Goal: Check status: Check status

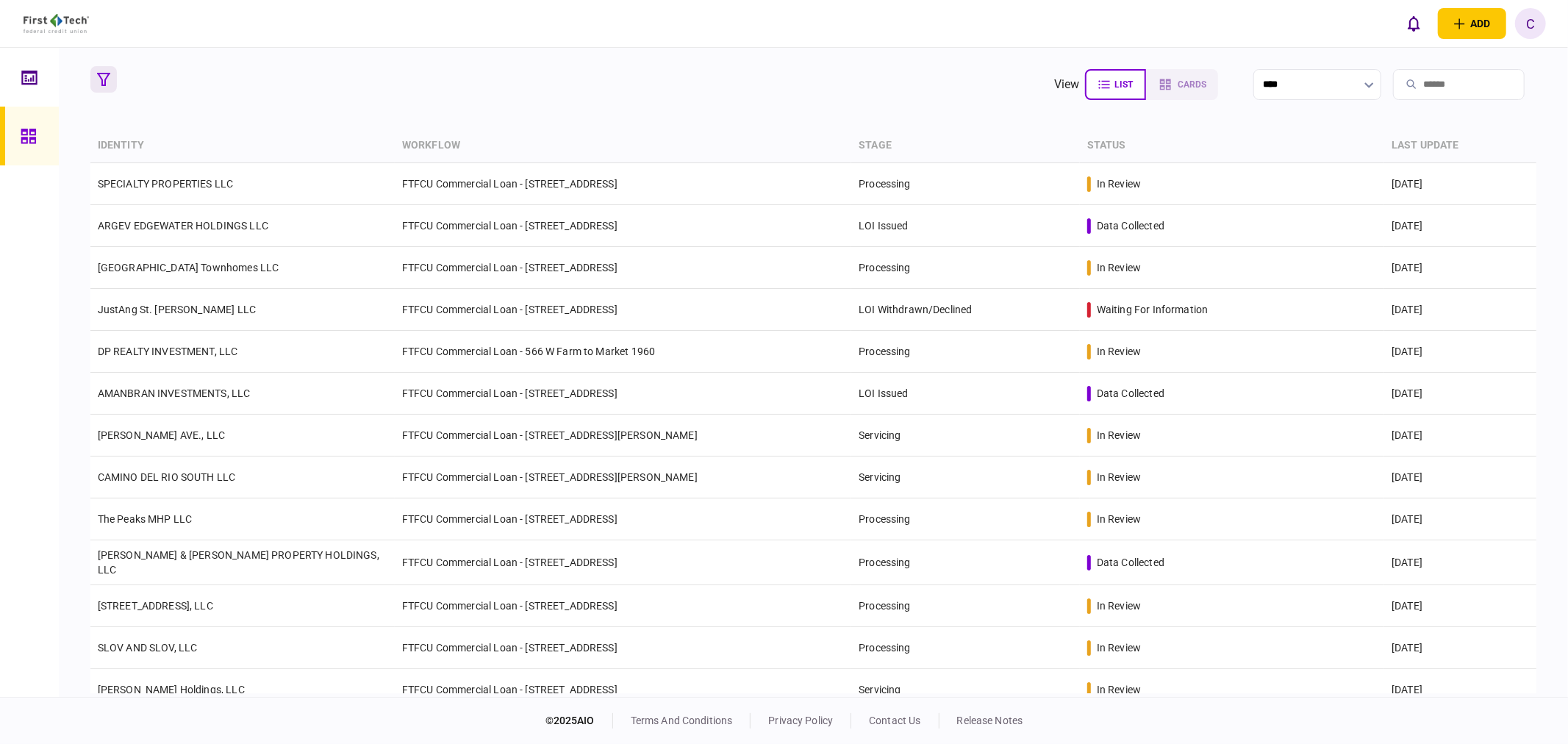
click at [99, 82] on icon "button" at bounding box center [104, 80] width 14 height 14
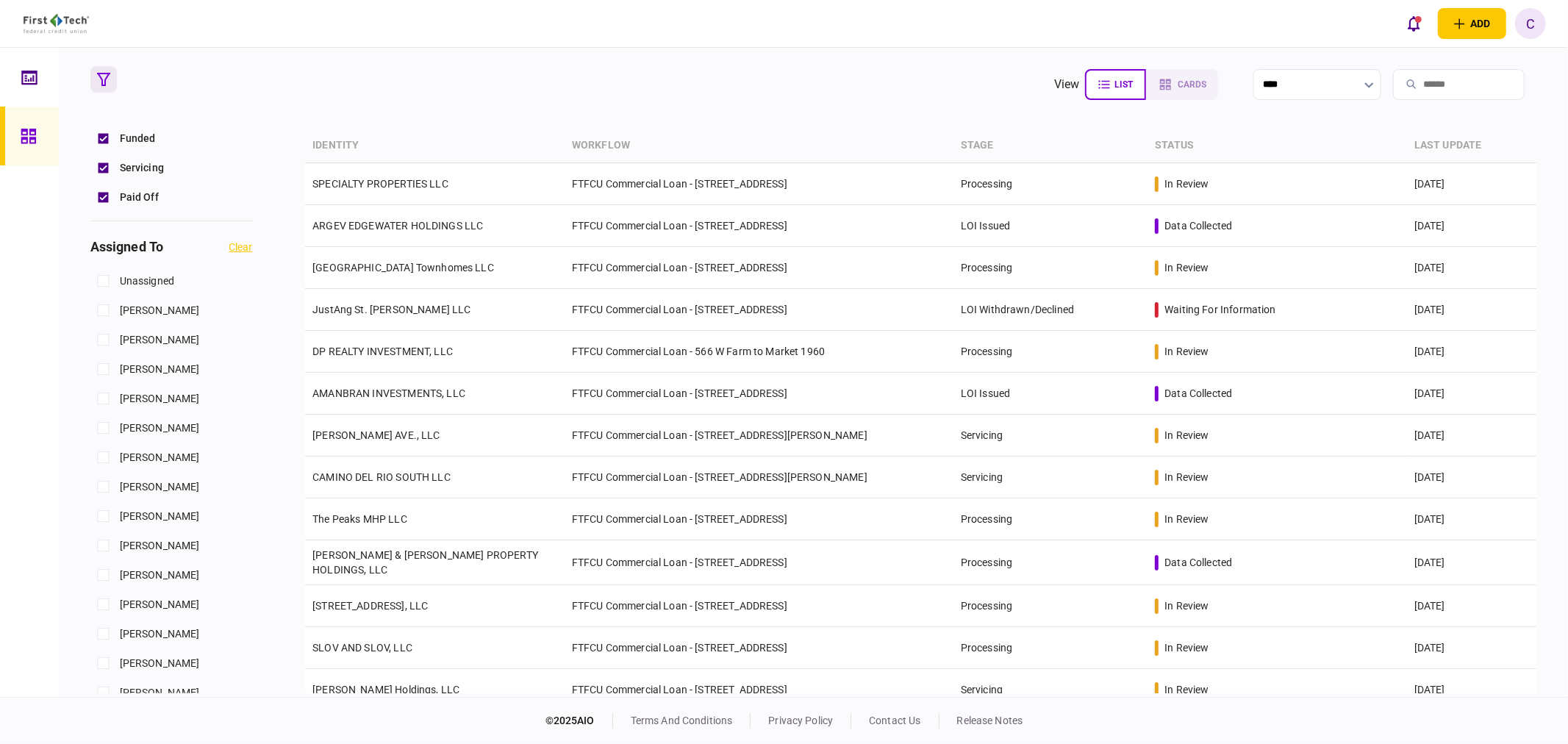
scroll to position [571, 0]
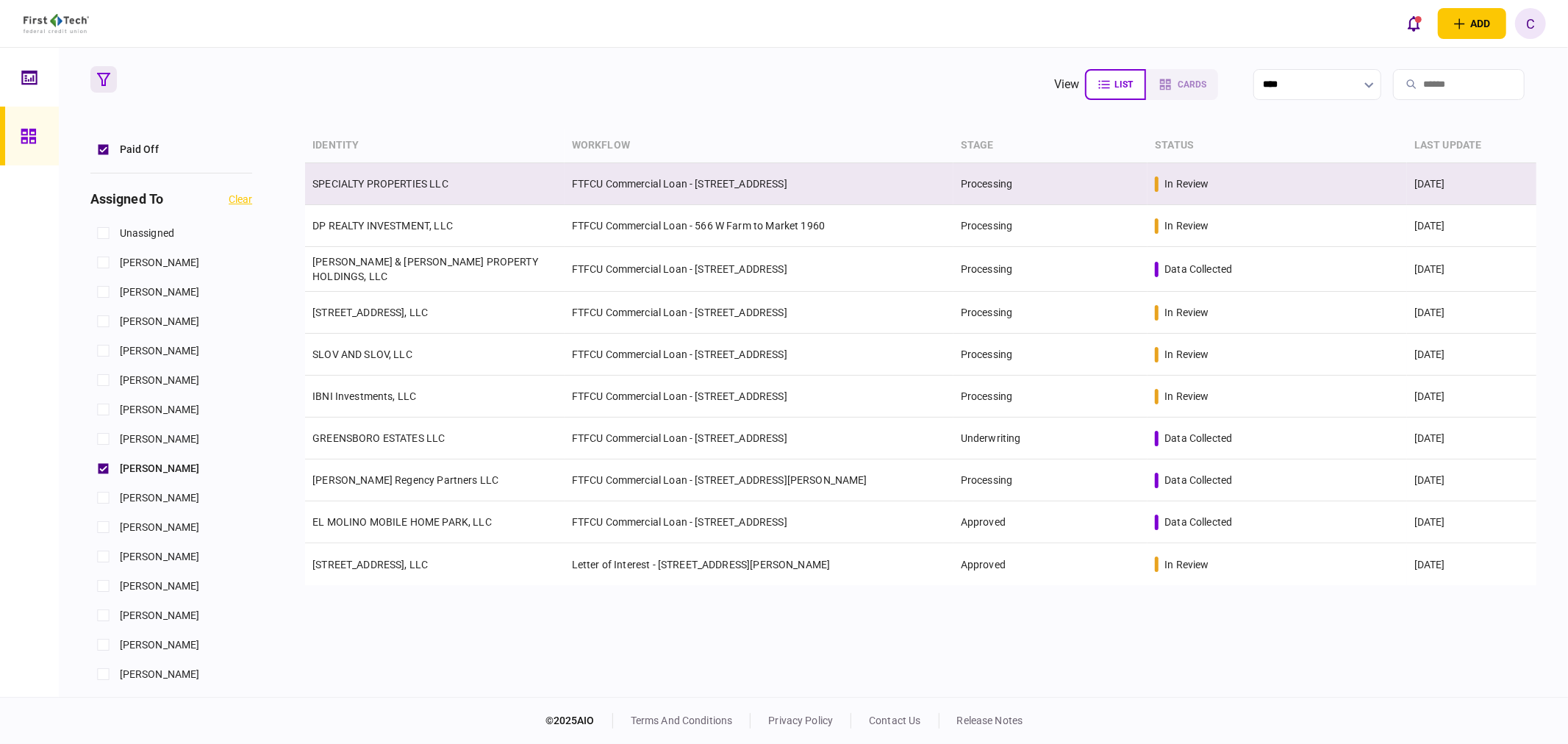
click at [376, 186] on link "SPECIALTY PROPERTIES LLC" at bounding box center [380, 184] width 136 height 12
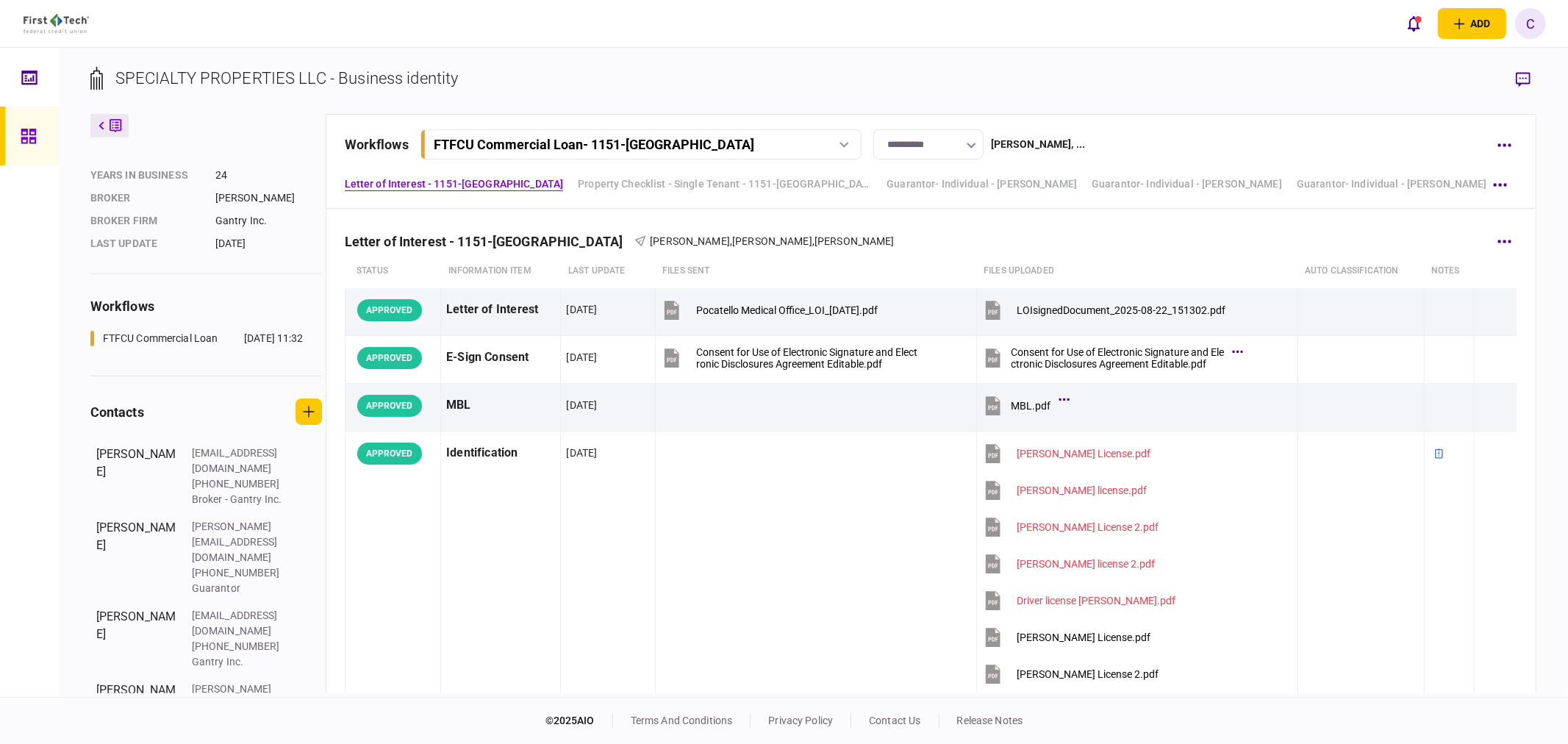
scroll to position [163, 0]
click at [1224, 188] on link "Guarantor- Individual - [PERSON_NAME]" at bounding box center [1187, 184] width 190 height 16
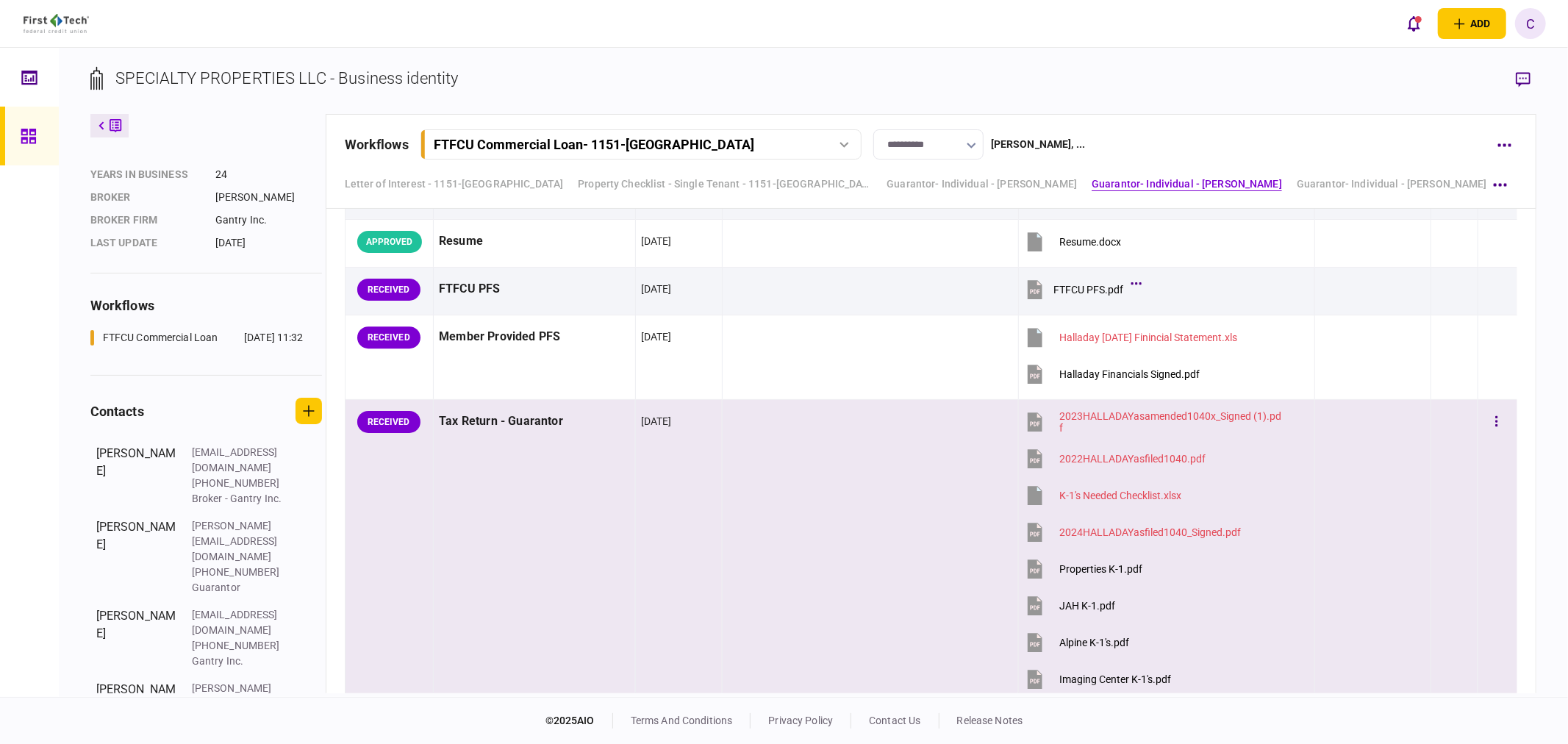
scroll to position [3816, 0]
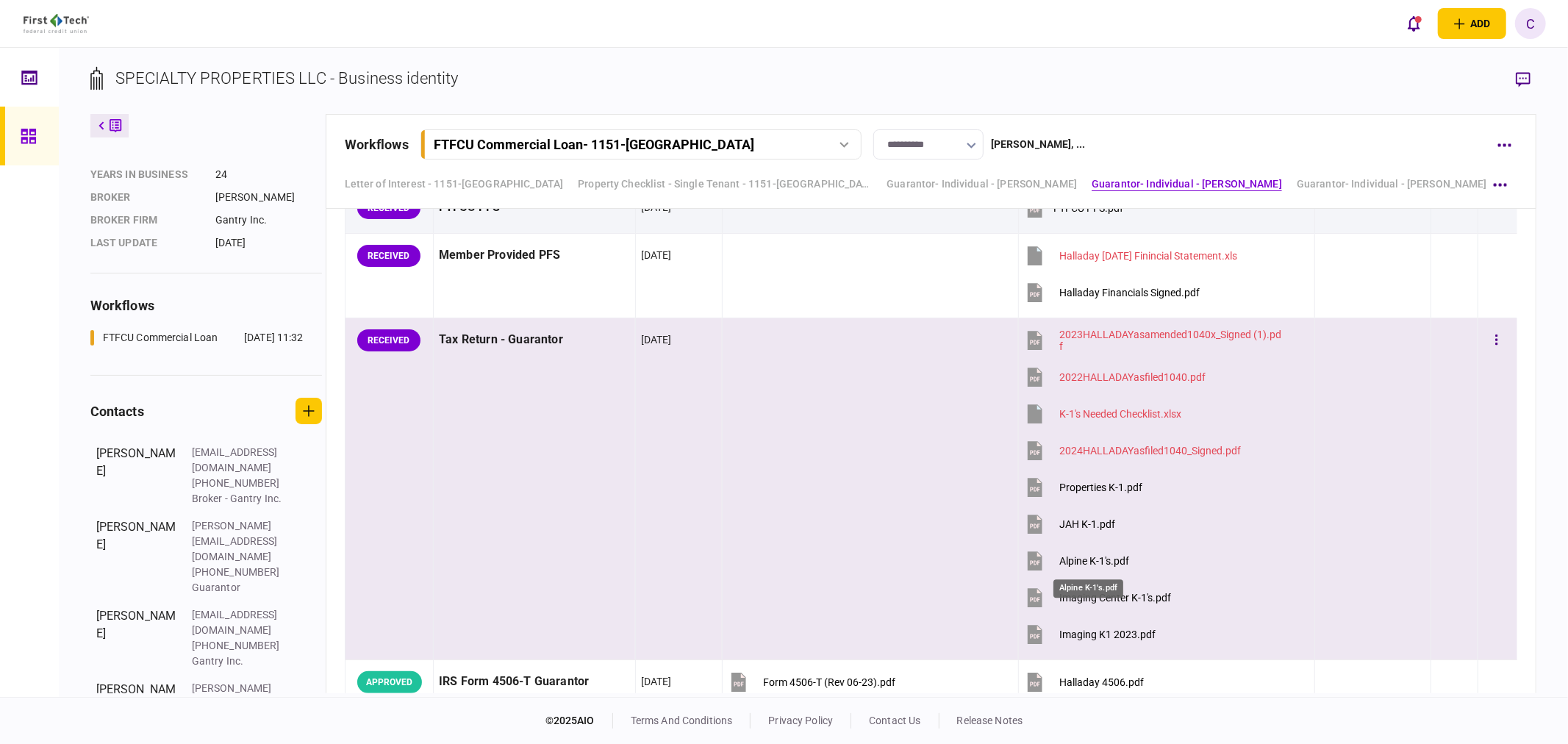
click at [1112, 557] on div "Alpine K-1's.pdf" at bounding box center [1094, 561] width 70 height 12
click at [1122, 597] on div "Imaging Center K-1's.pdf" at bounding box center [1115, 597] width 112 height 12
click at [1092, 640] on div "Imaging K1 2023.pdf" at bounding box center [1107, 634] width 96 height 12
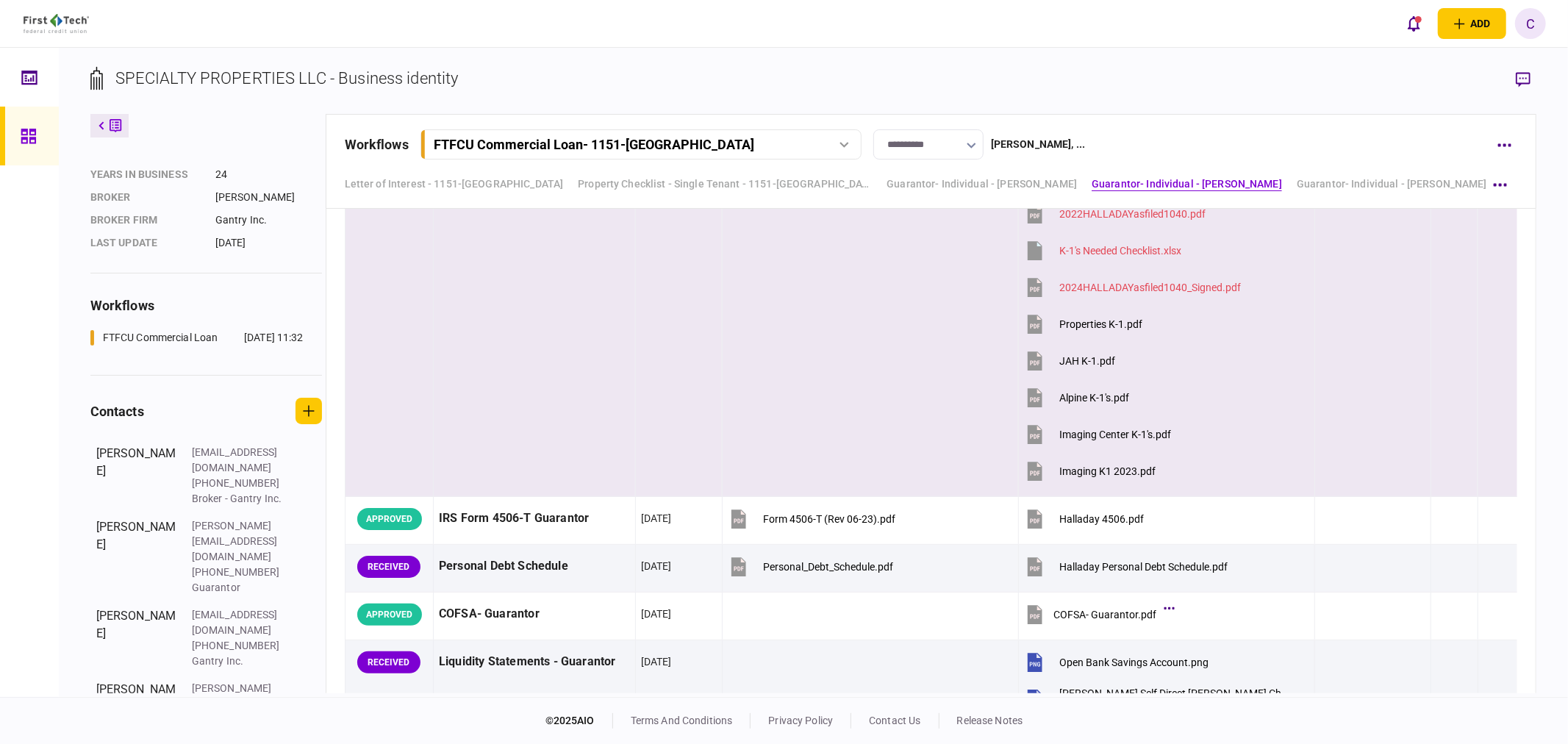
scroll to position [3898, 0]
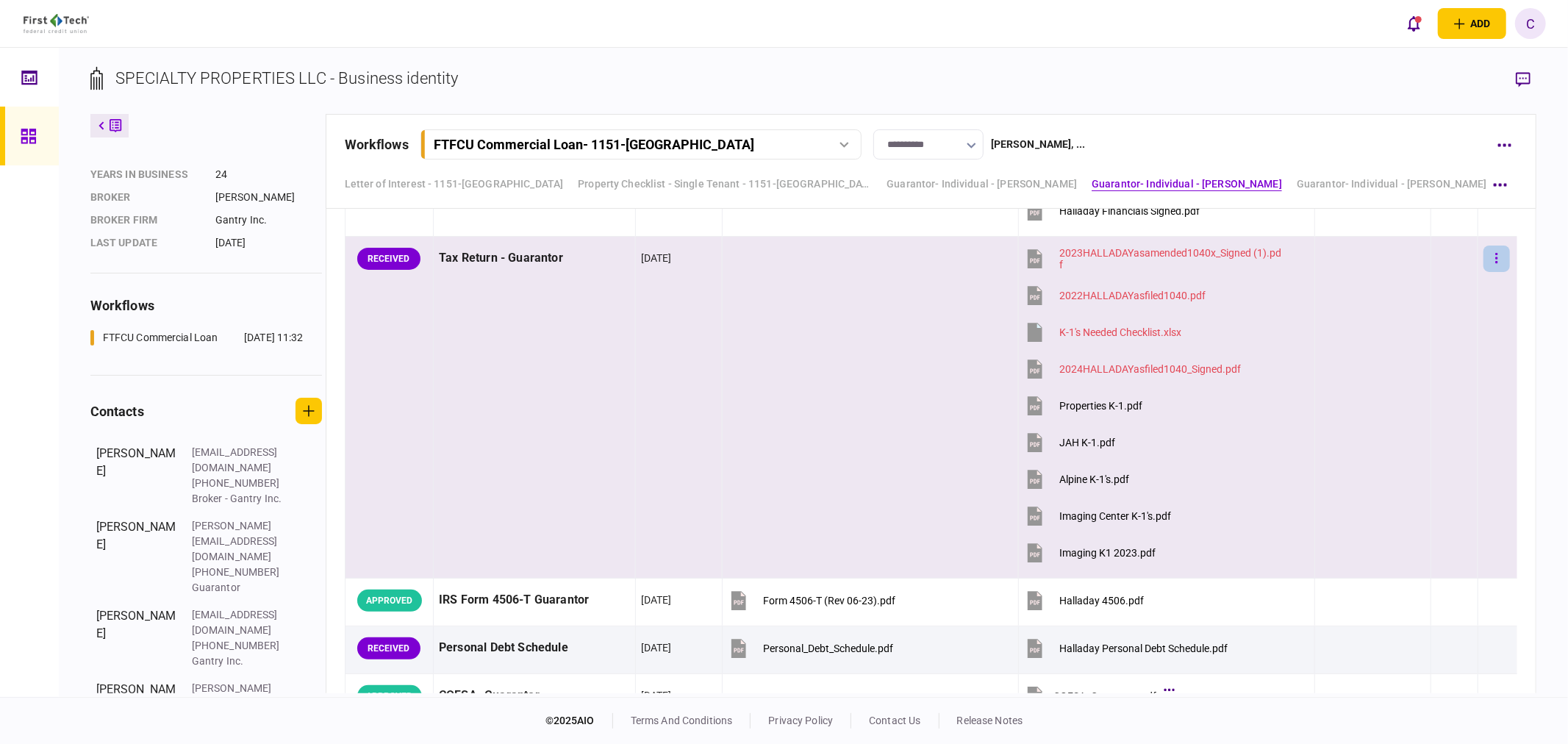
click at [1489, 260] on button "button" at bounding box center [1497, 259] width 26 height 26
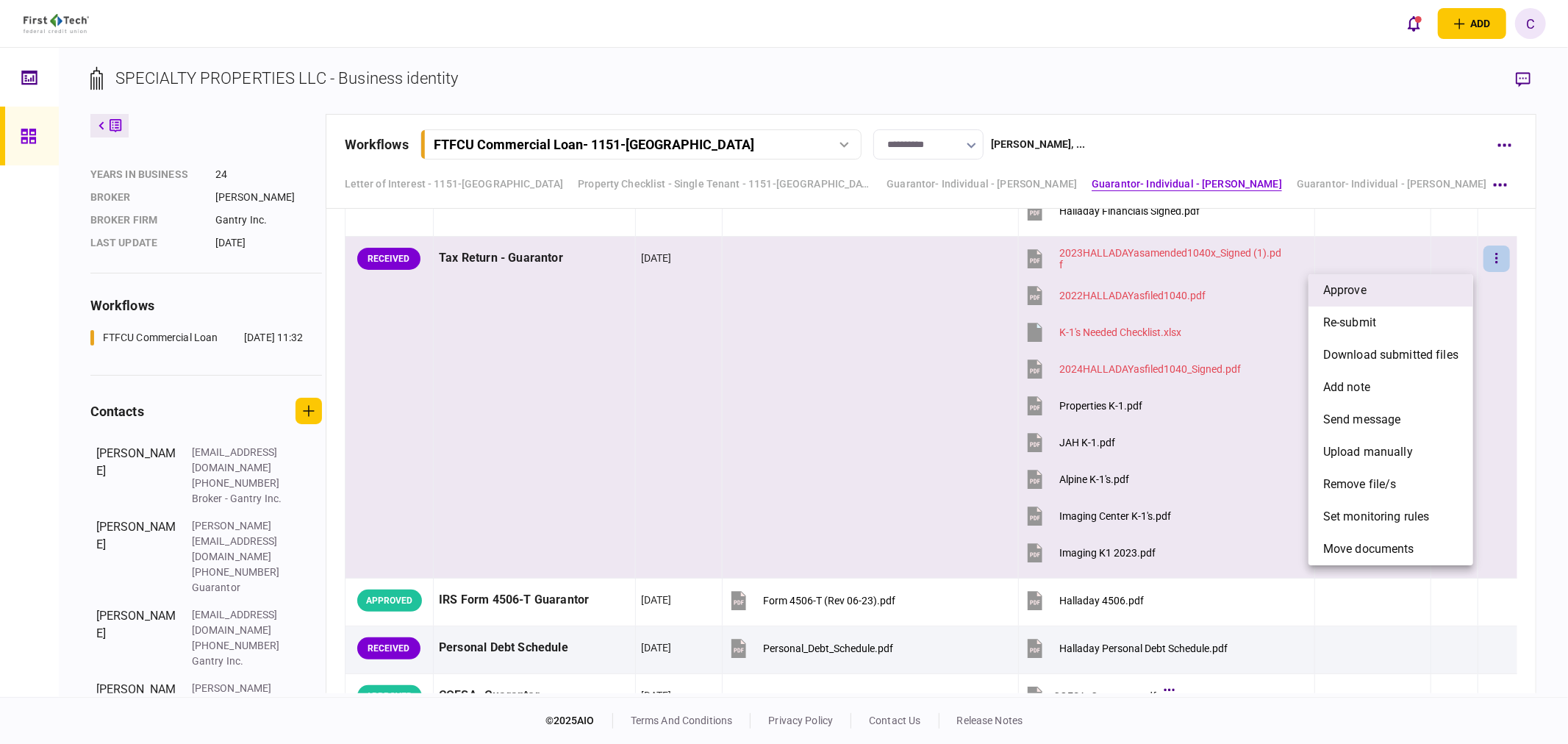
click at [1397, 295] on li "approve" at bounding box center [1391, 290] width 165 height 32
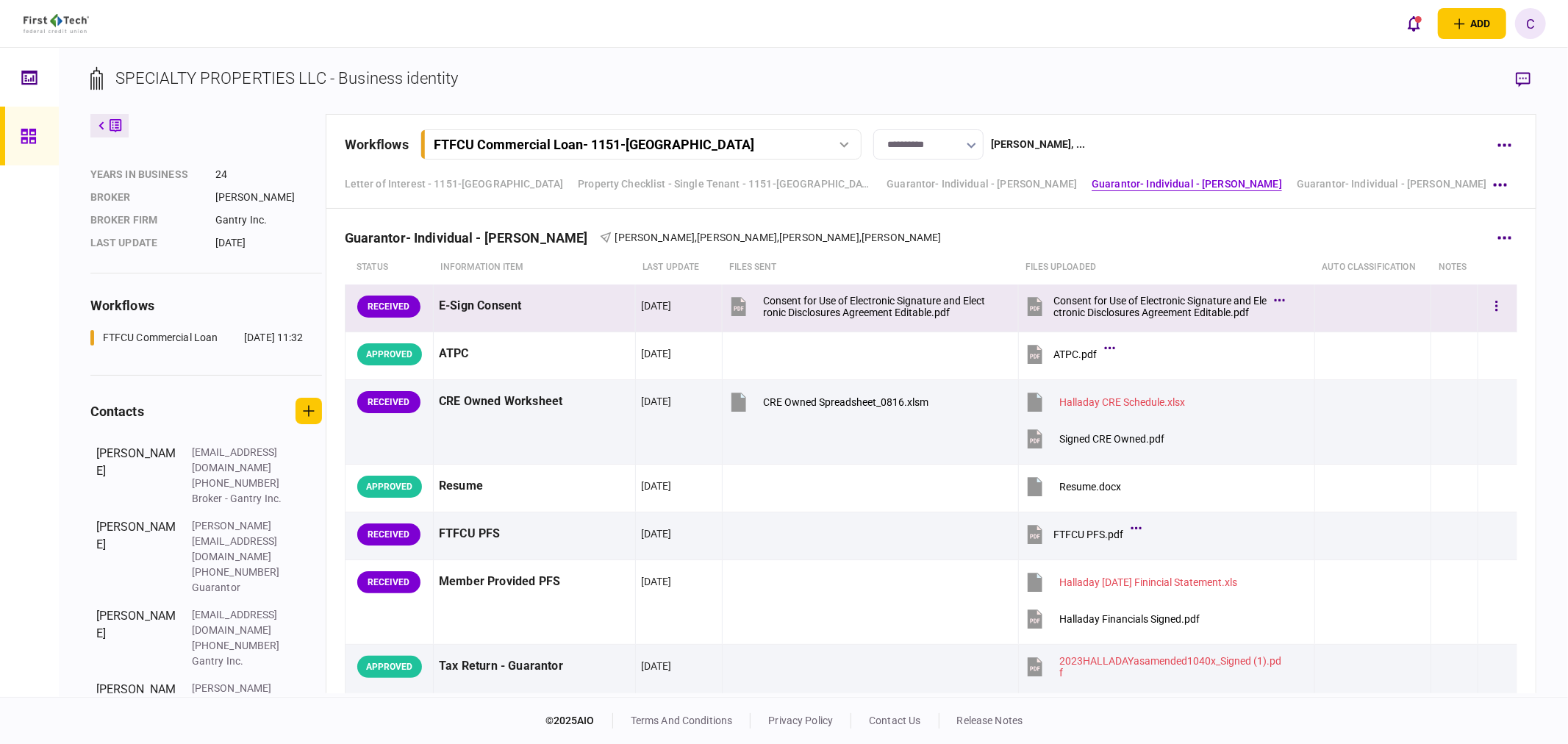
scroll to position [3489, 0]
click at [1174, 307] on div "Consent for Use of Electronic Signature and Electronic Disclosures Agreement Ed…" at bounding box center [1161, 307] width 213 height 23
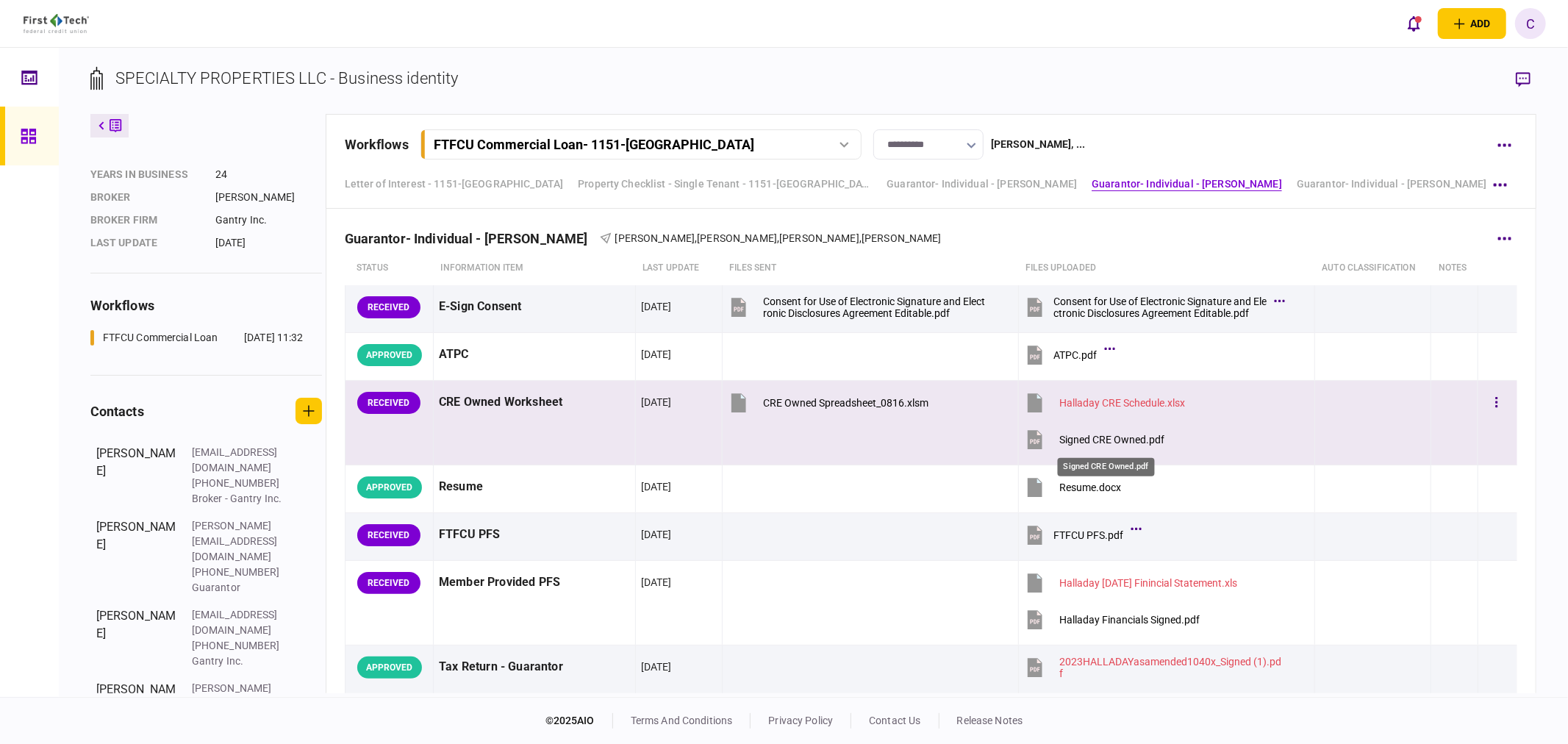
click at [1107, 446] on div "Signed CRE Owned.pdf" at bounding box center [1112, 440] width 105 height 12
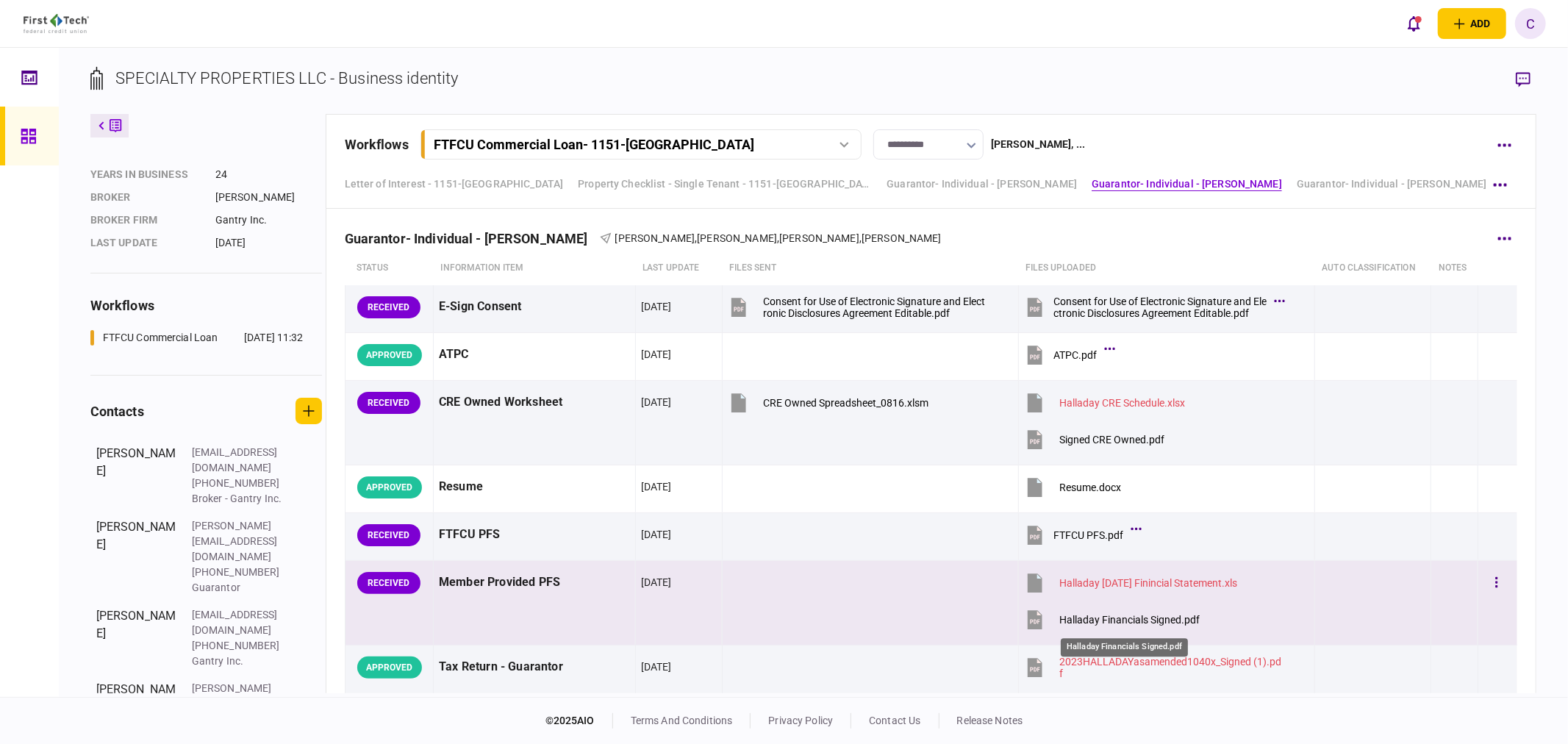
click at [1118, 623] on div "Halladay Financials Signed.pdf" at bounding box center [1129, 620] width 141 height 12
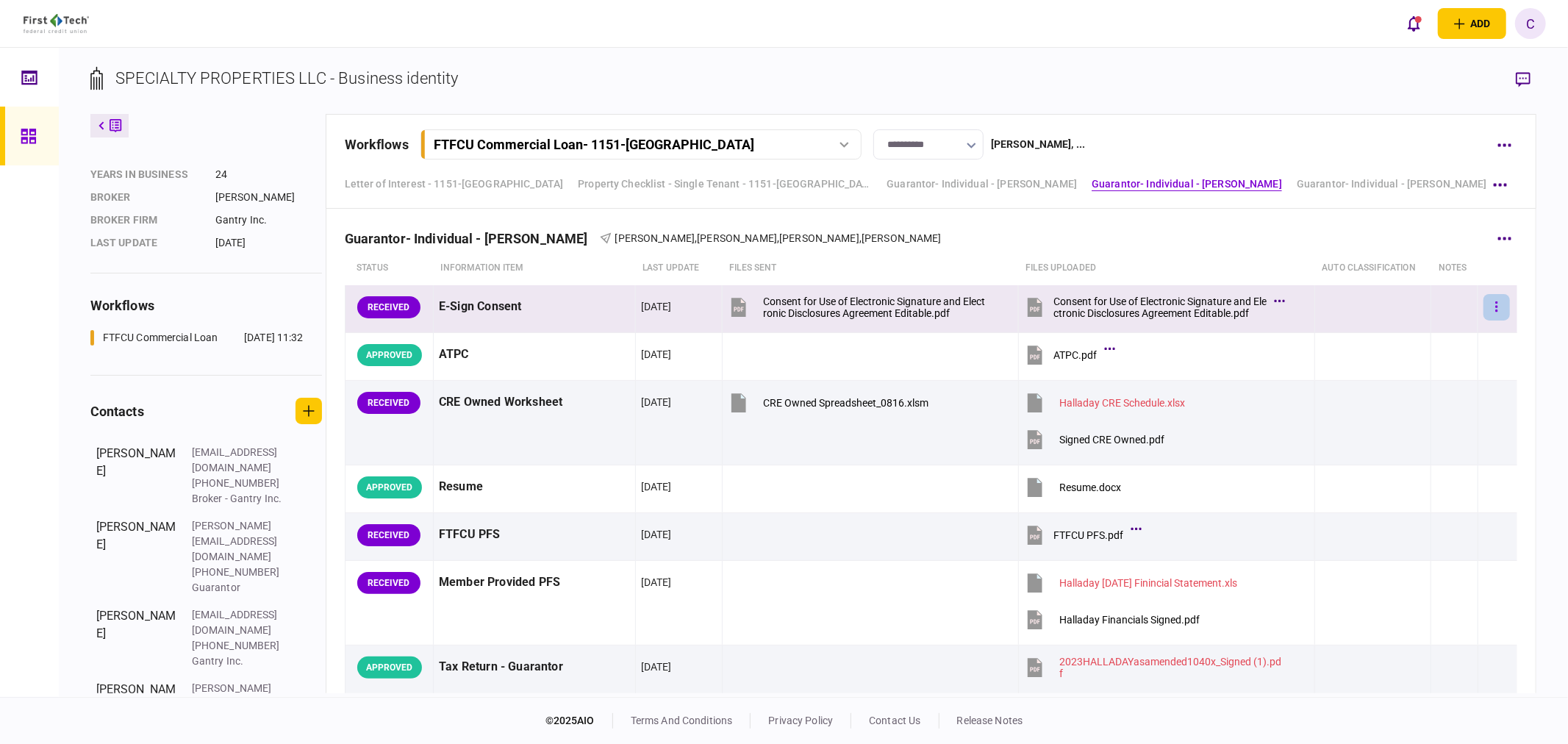
click at [1484, 302] on button "button" at bounding box center [1497, 307] width 26 height 26
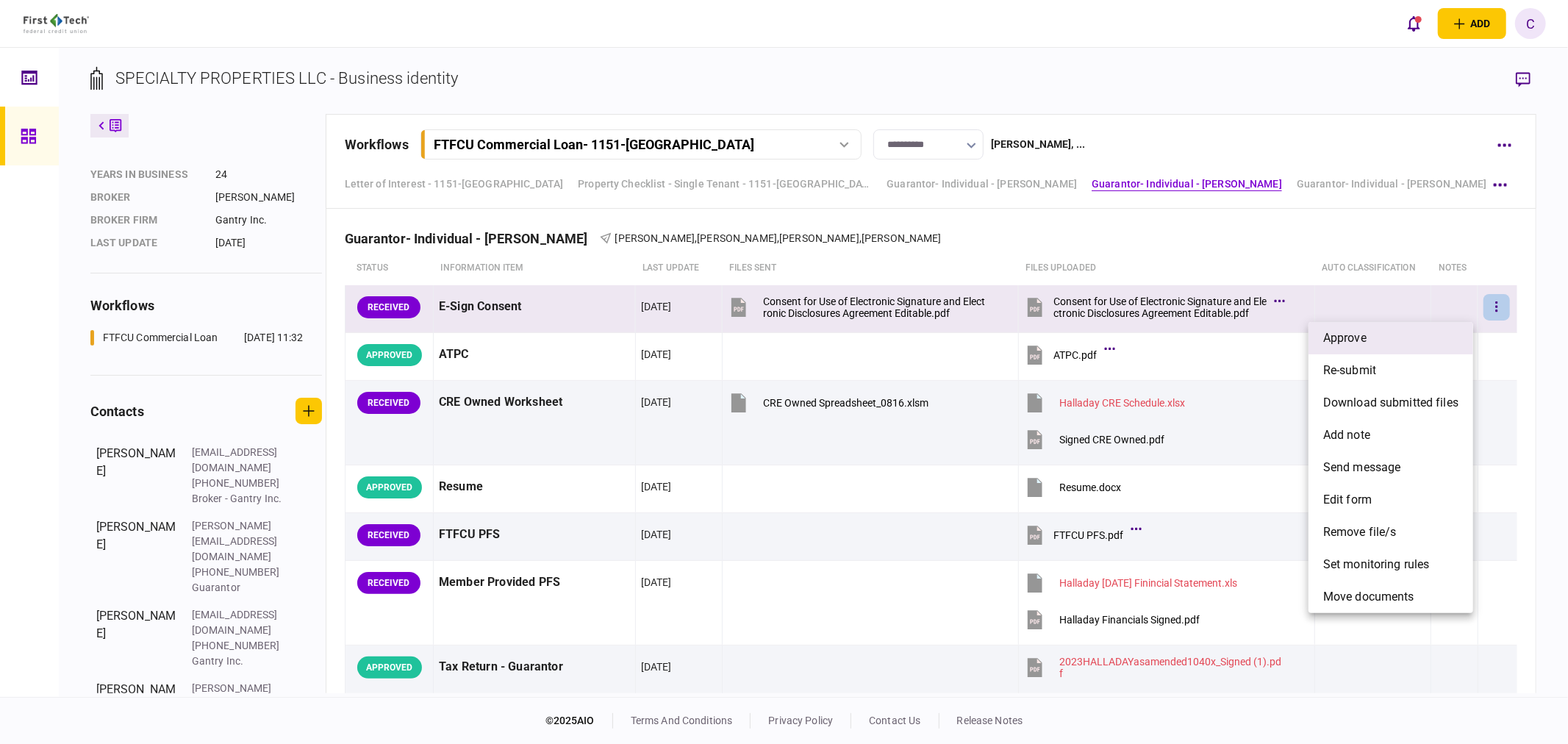
click at [1346, 343] on span "approve" at bounding box center [1346, 337] width 44 height 17
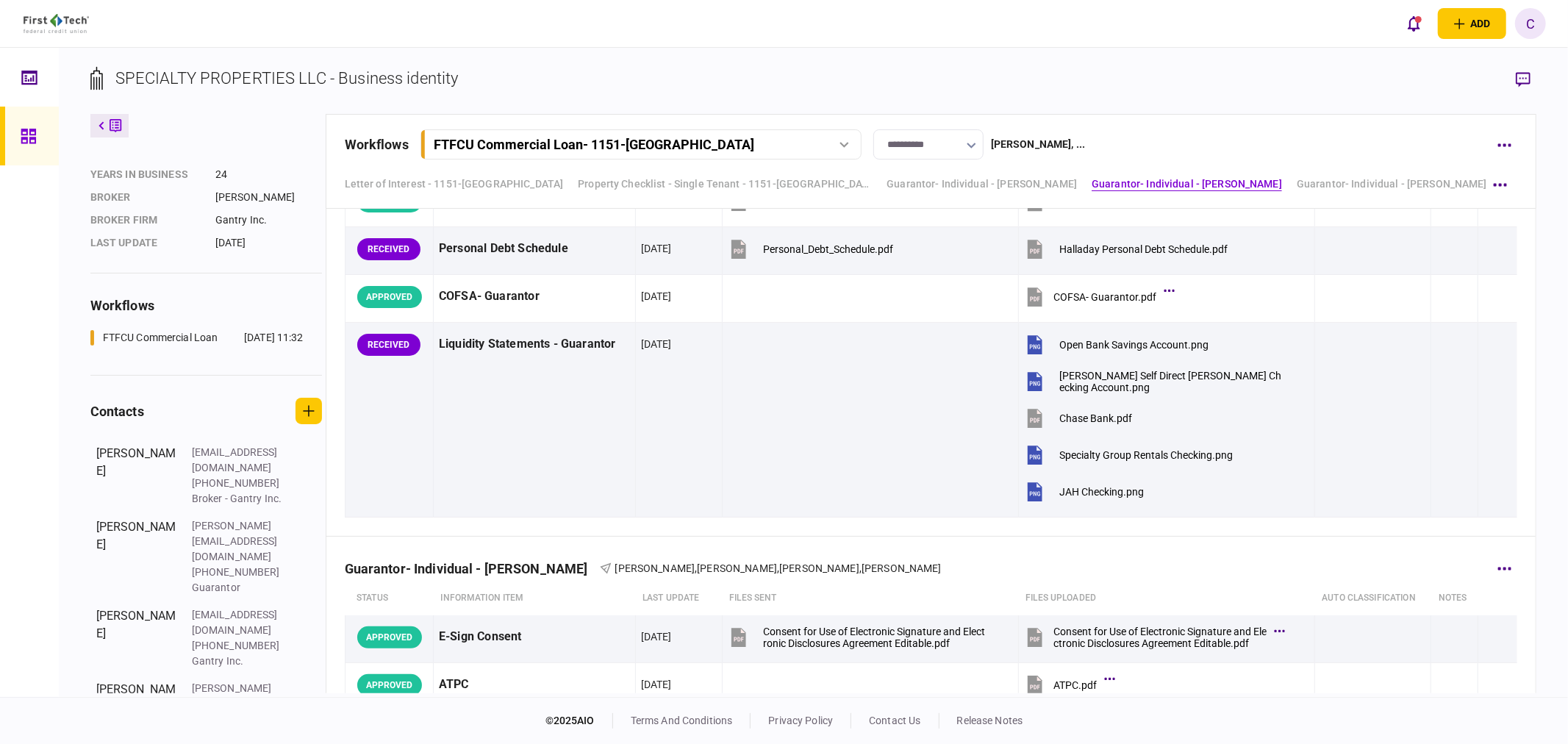
scroll to position [4306, 0]
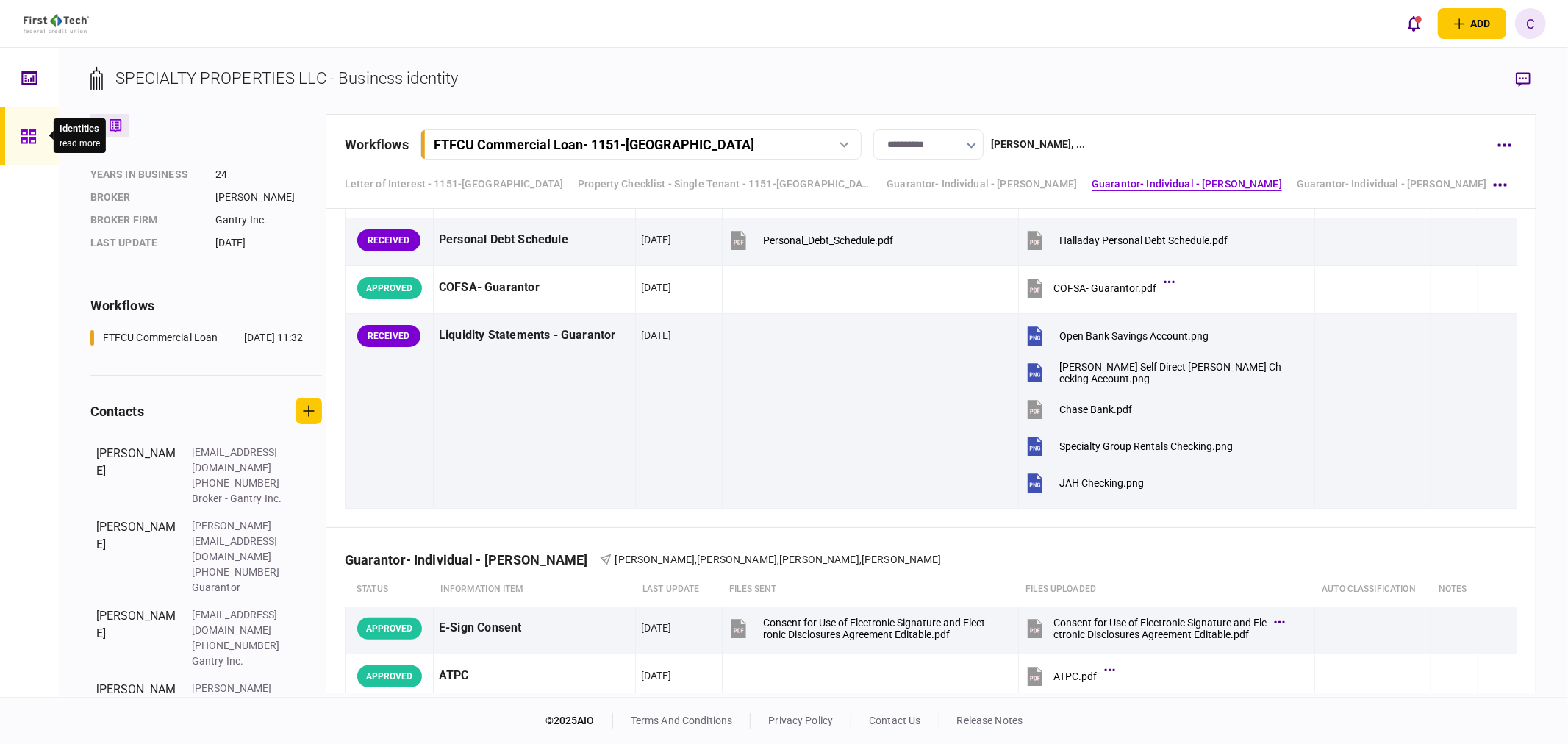
click at [30, 135] on icon at bounding box center [28, 136] width 15 height 15
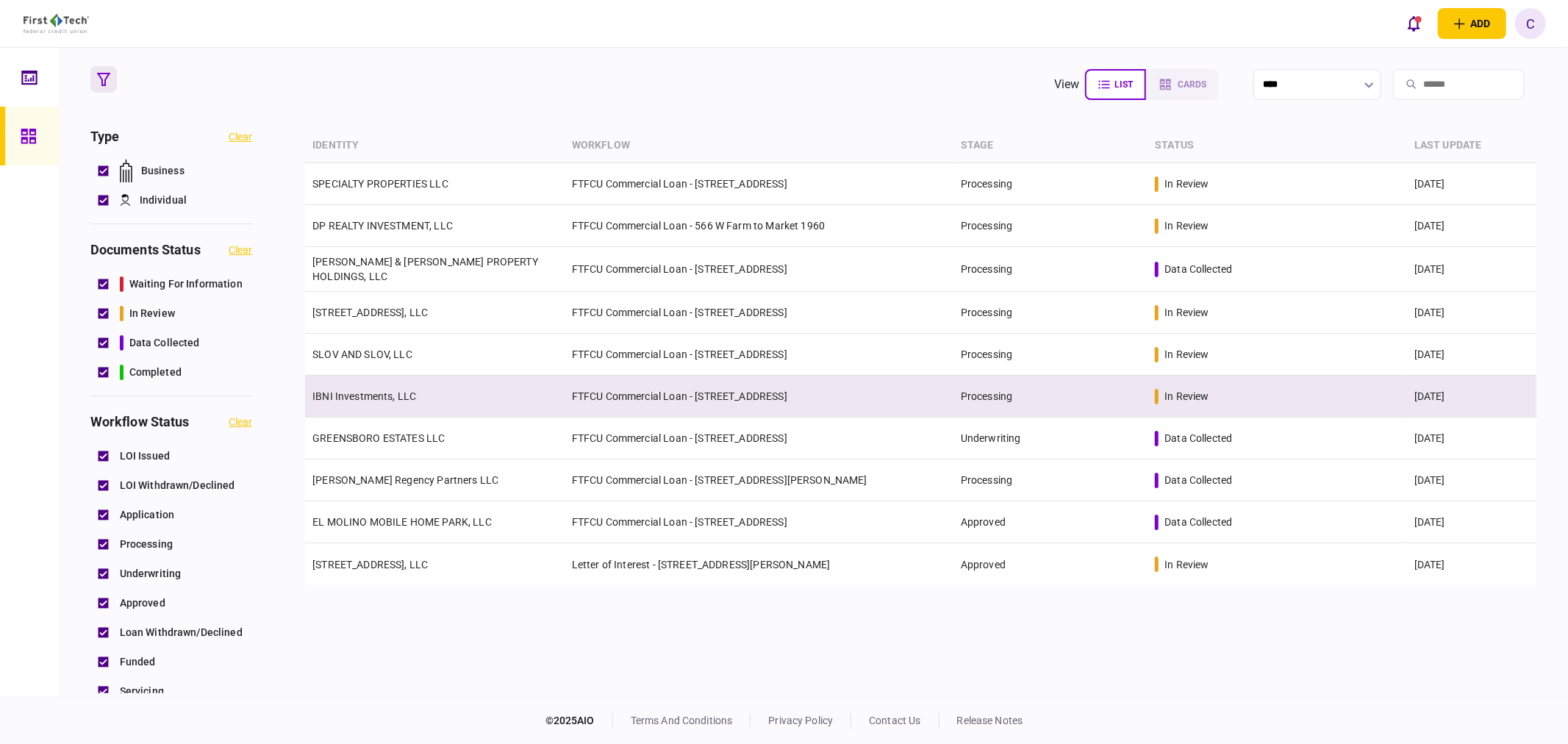
click at [347, 390] on link "IBNI Investments, LLC" at bounding box center [365, 396] width 104 height 12
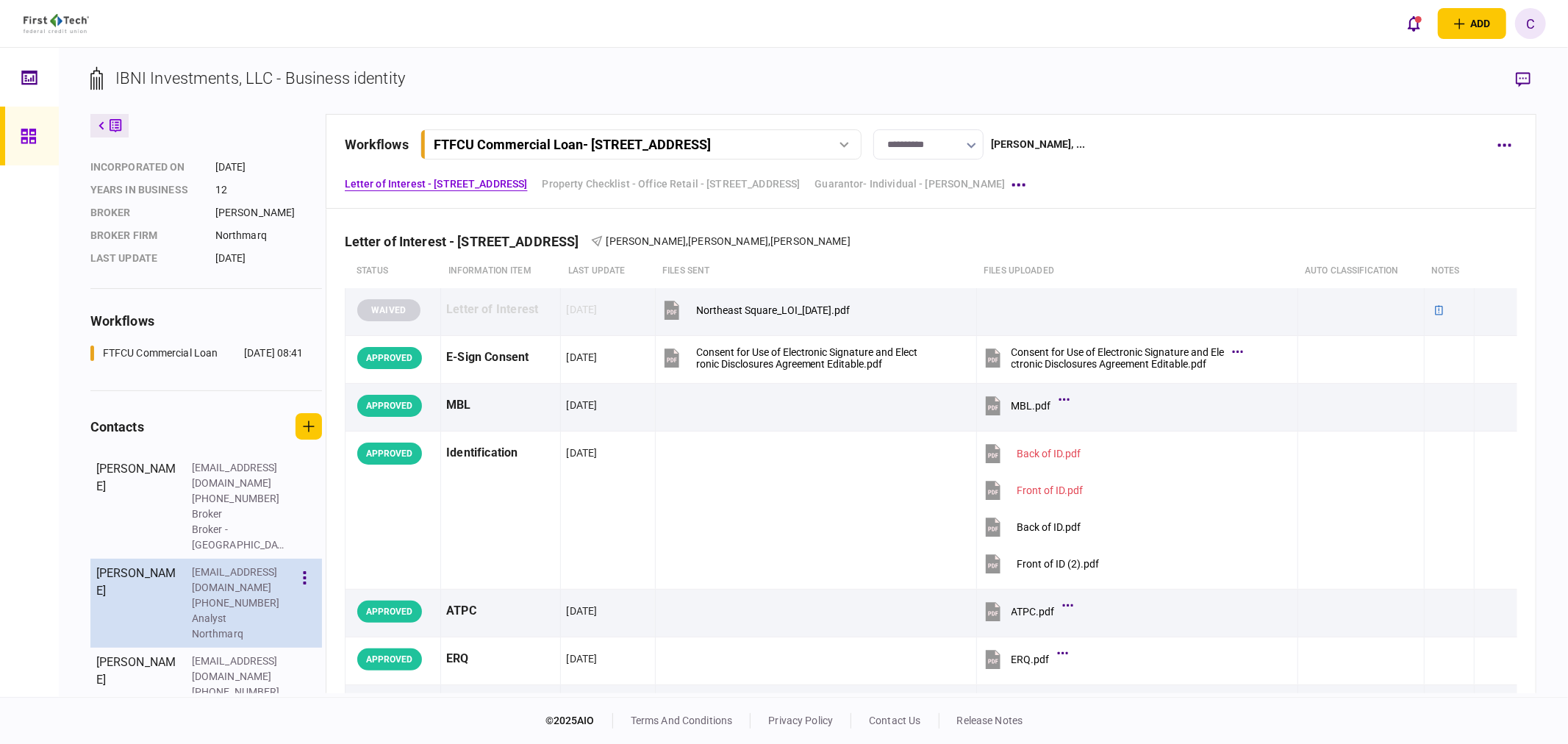
scroll to position [149, 0]
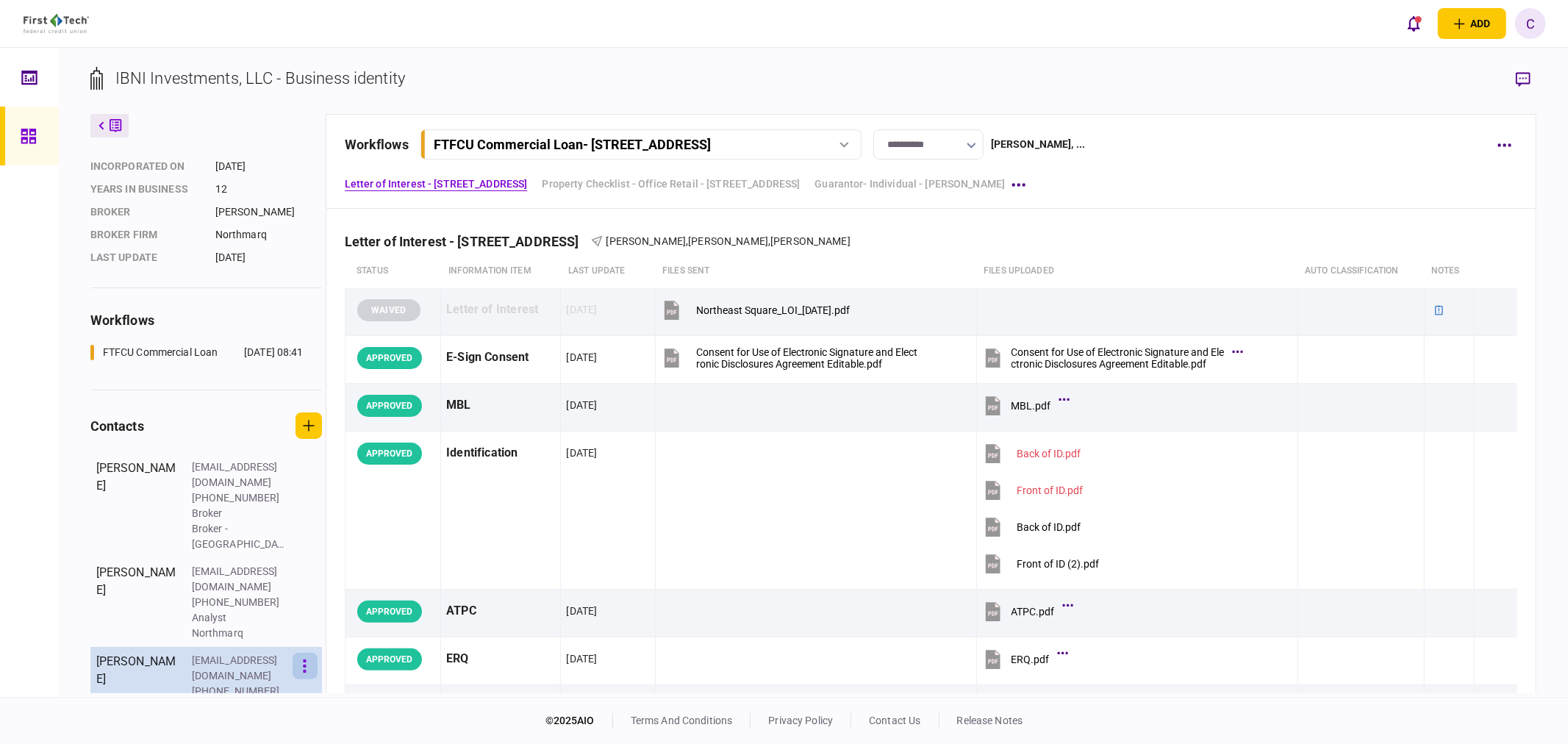
click at [307, 653] on button "button" at bounding box center [304, 666] width 25 height 26
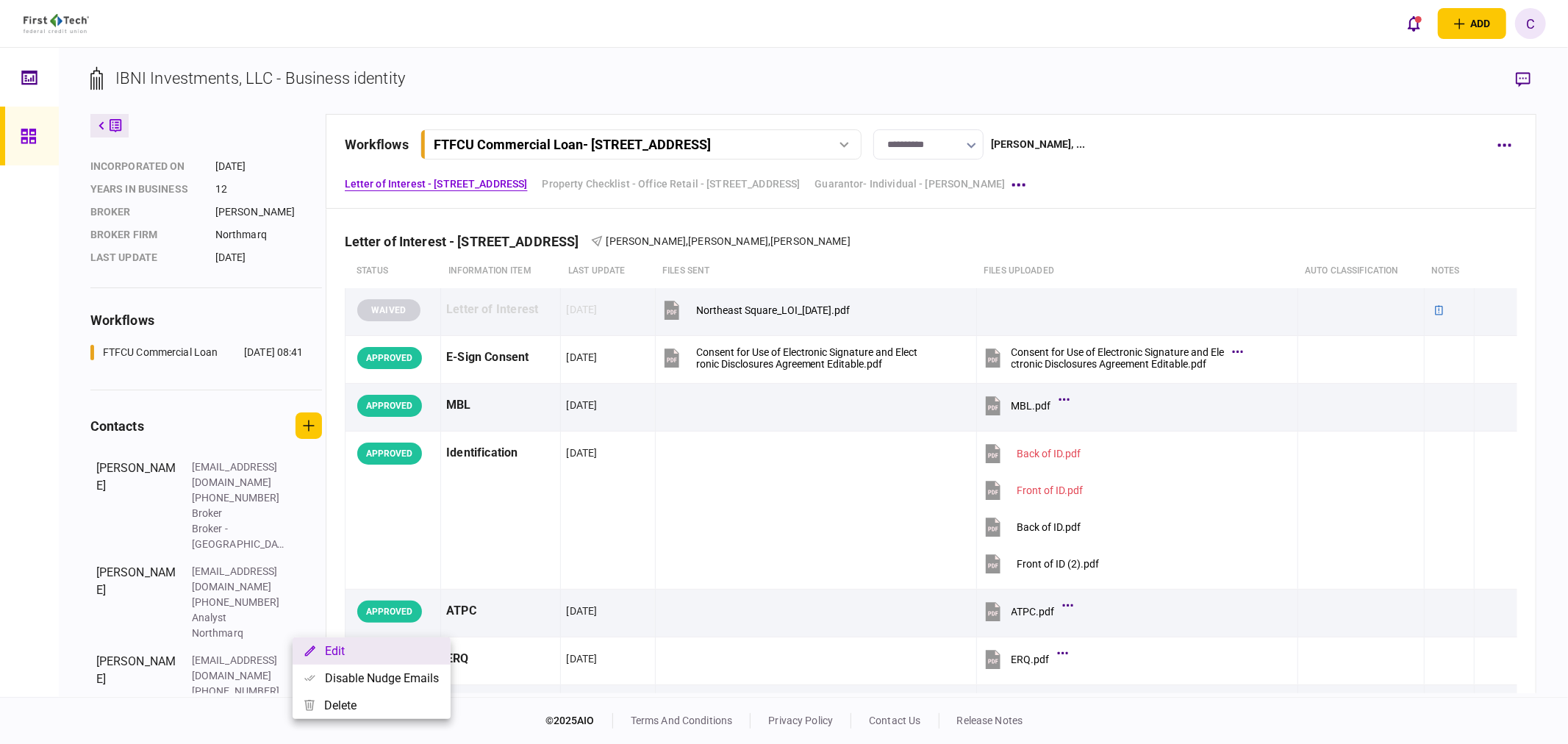
click at [334, 652] on button "Edit" at bounding box center [371, 651] width 158 height 27
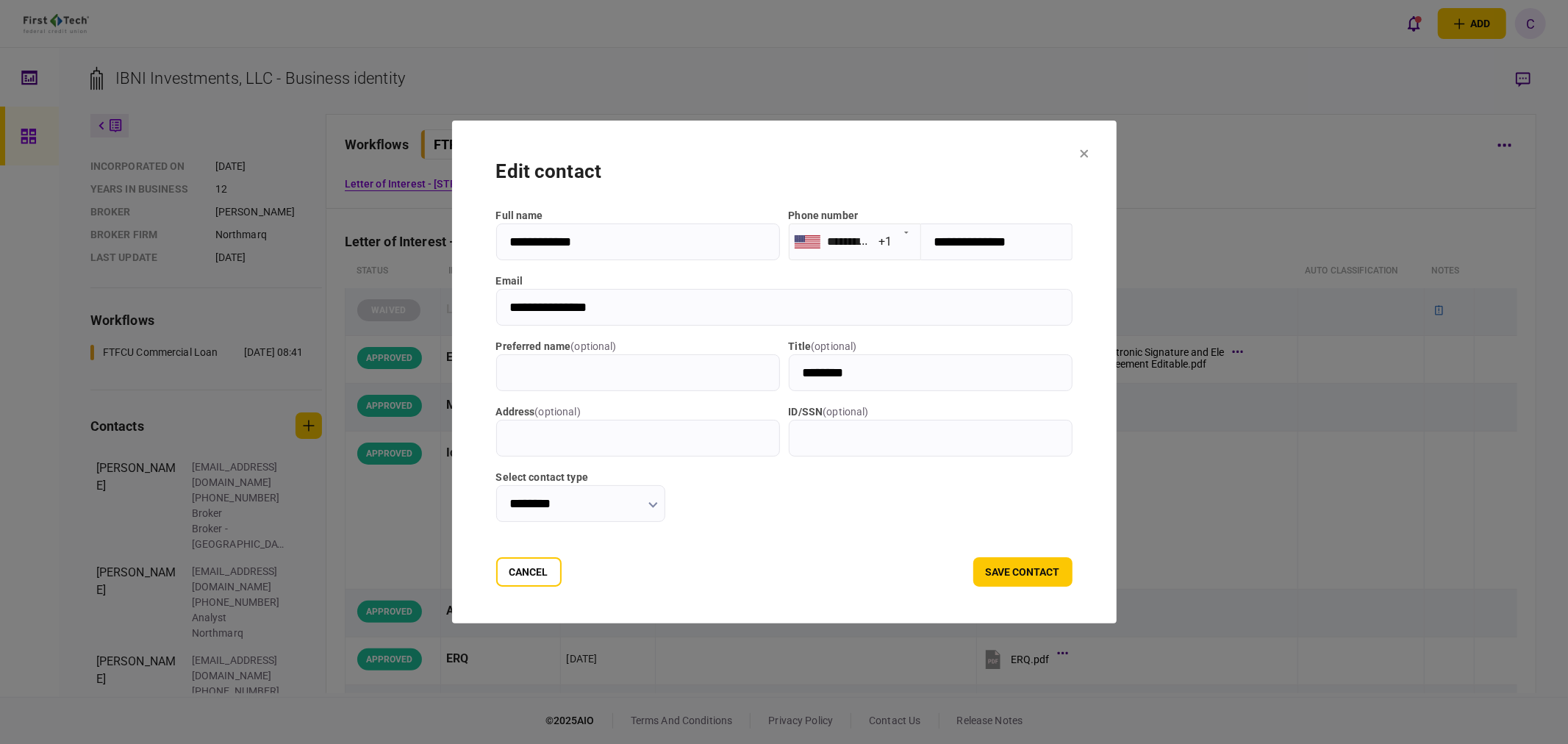
drag, startPoint x: 600, startPoint y: 305, endPoint x: 331, endPoint y: 292, distance: 269.3
click at [331, 292] on div "**********" at bounding box center [784, 372] width 1568 height 744
click at [504, 575] on button "Cancel" at bounding box center [528, 571] width 65 height 29
